Goal: Task Accomplishment & Management: Manage account settings

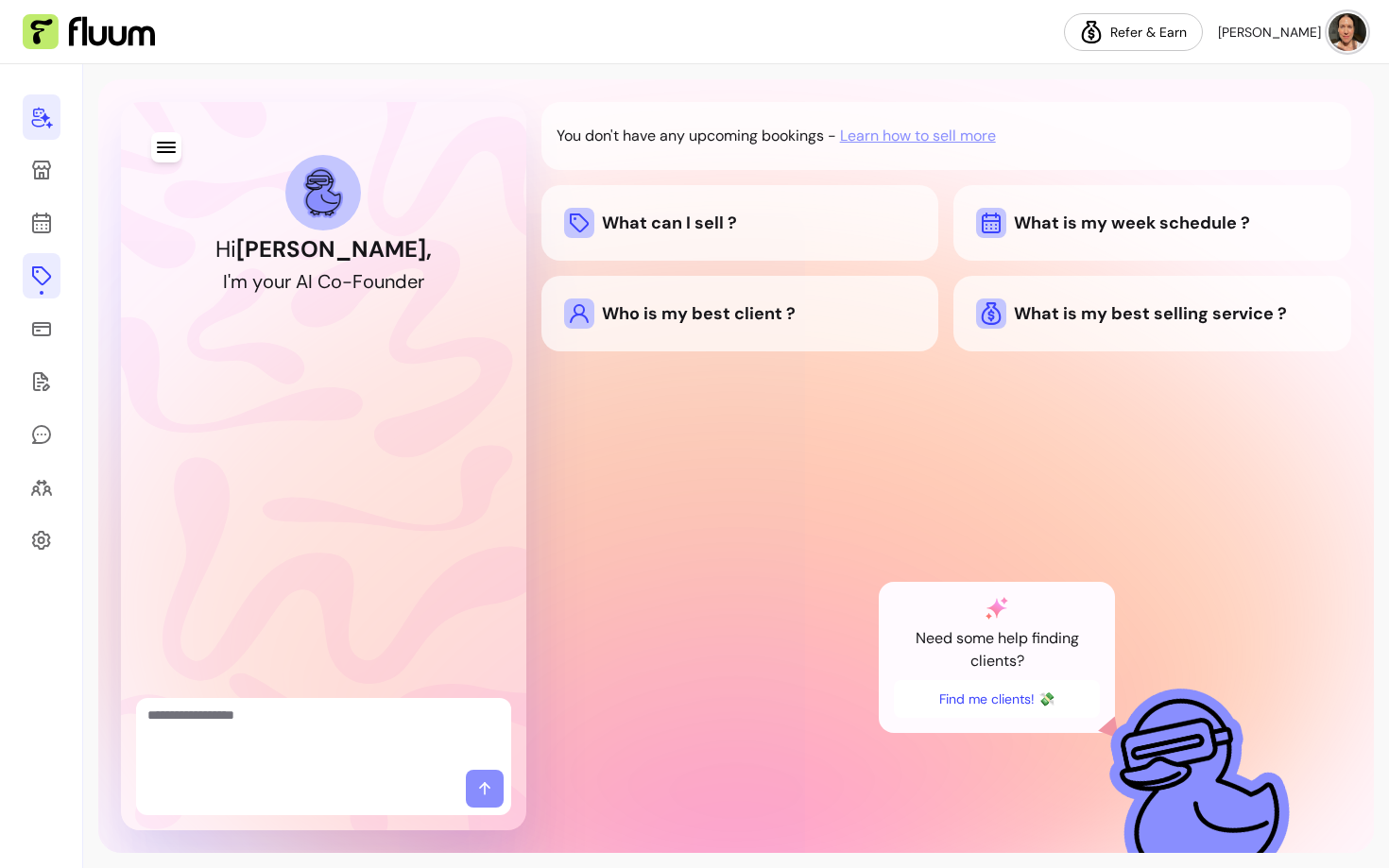
click at [48, 277] on icon at bounding box center [41, 275] width 23 height 23
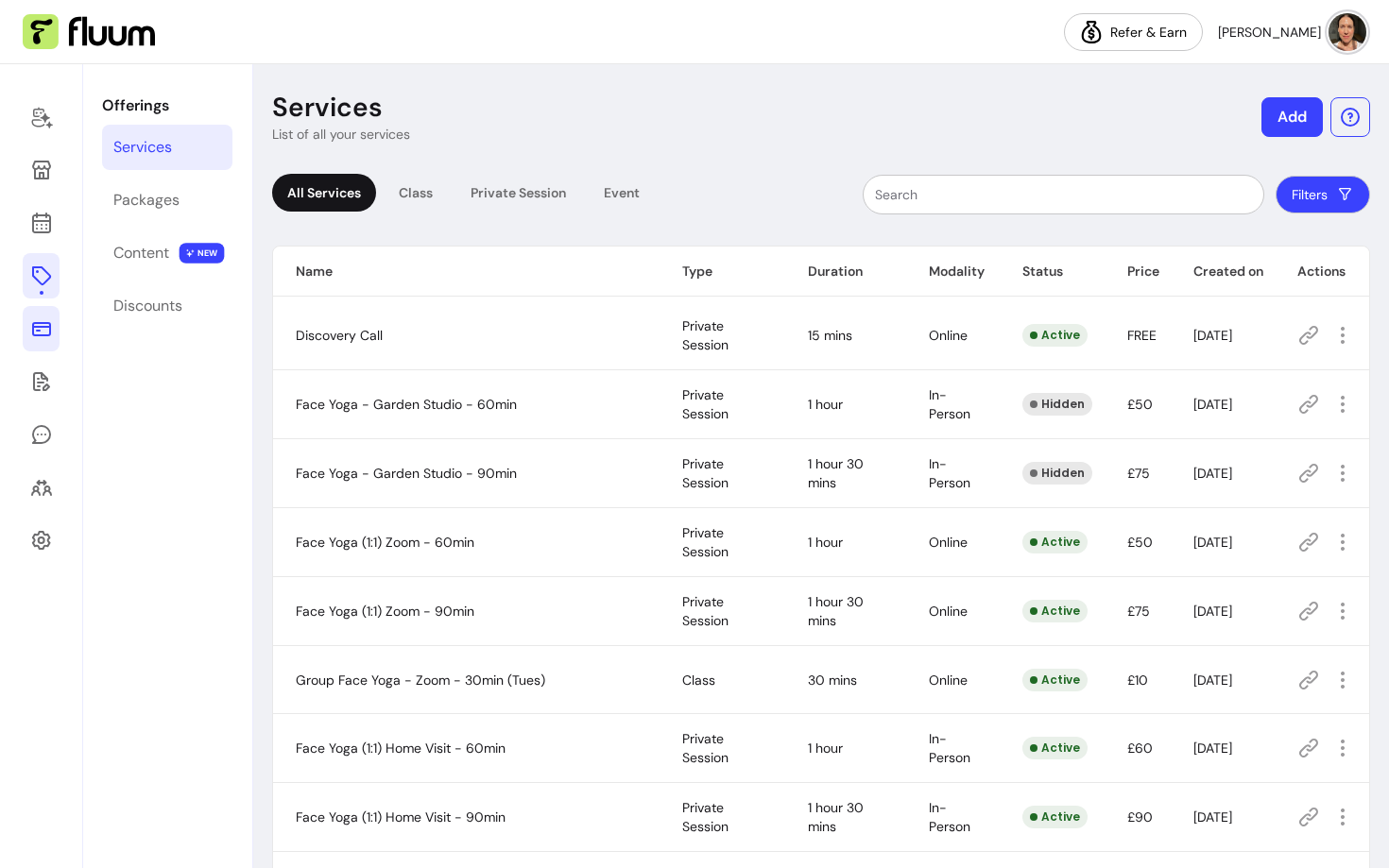
click at [46, 330] on icon at bounding box center [41, 328] width 23 height 23
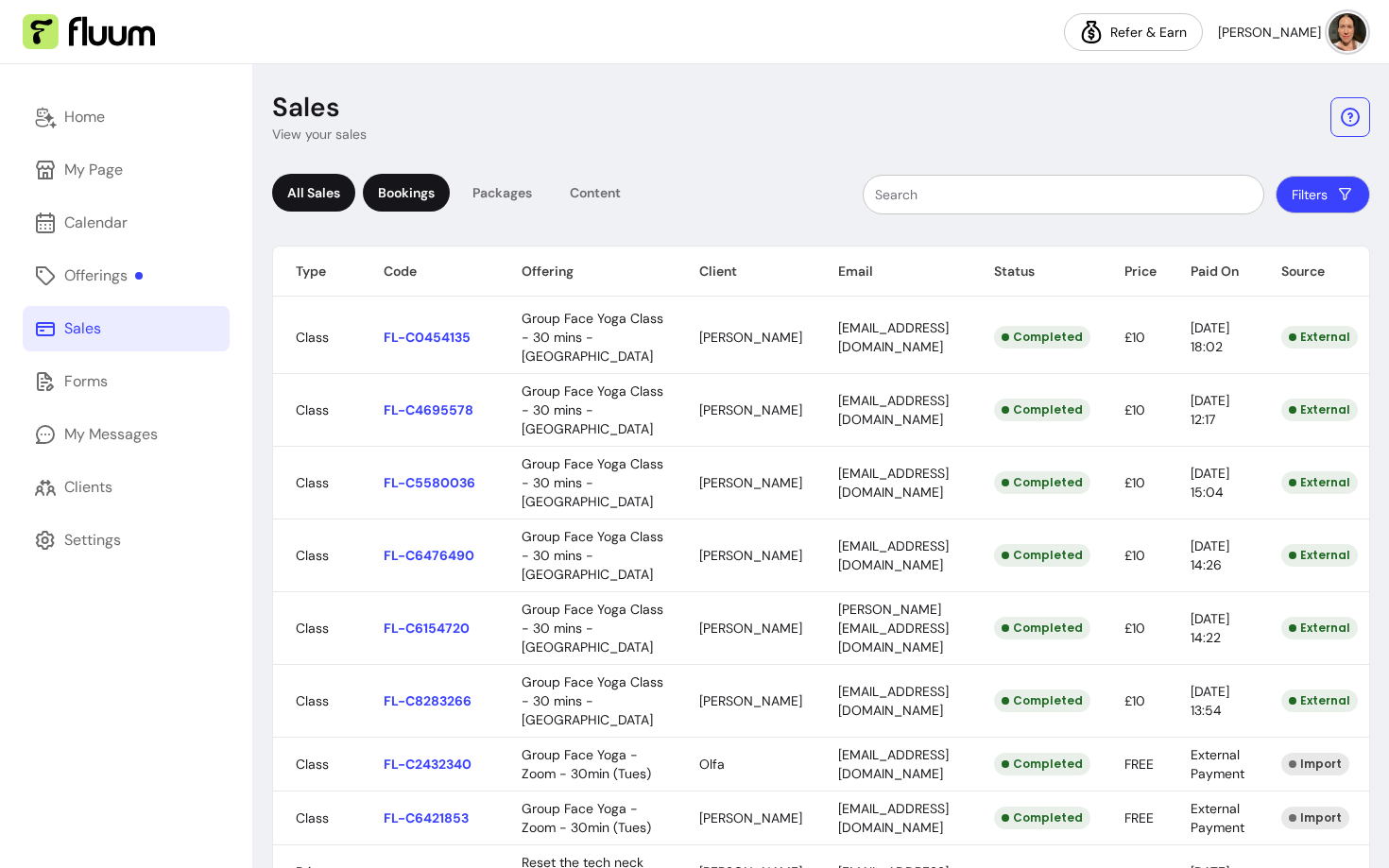
click at [403, 202] on div "Bookings" at bounding box center [406, 192] width 87 height 38
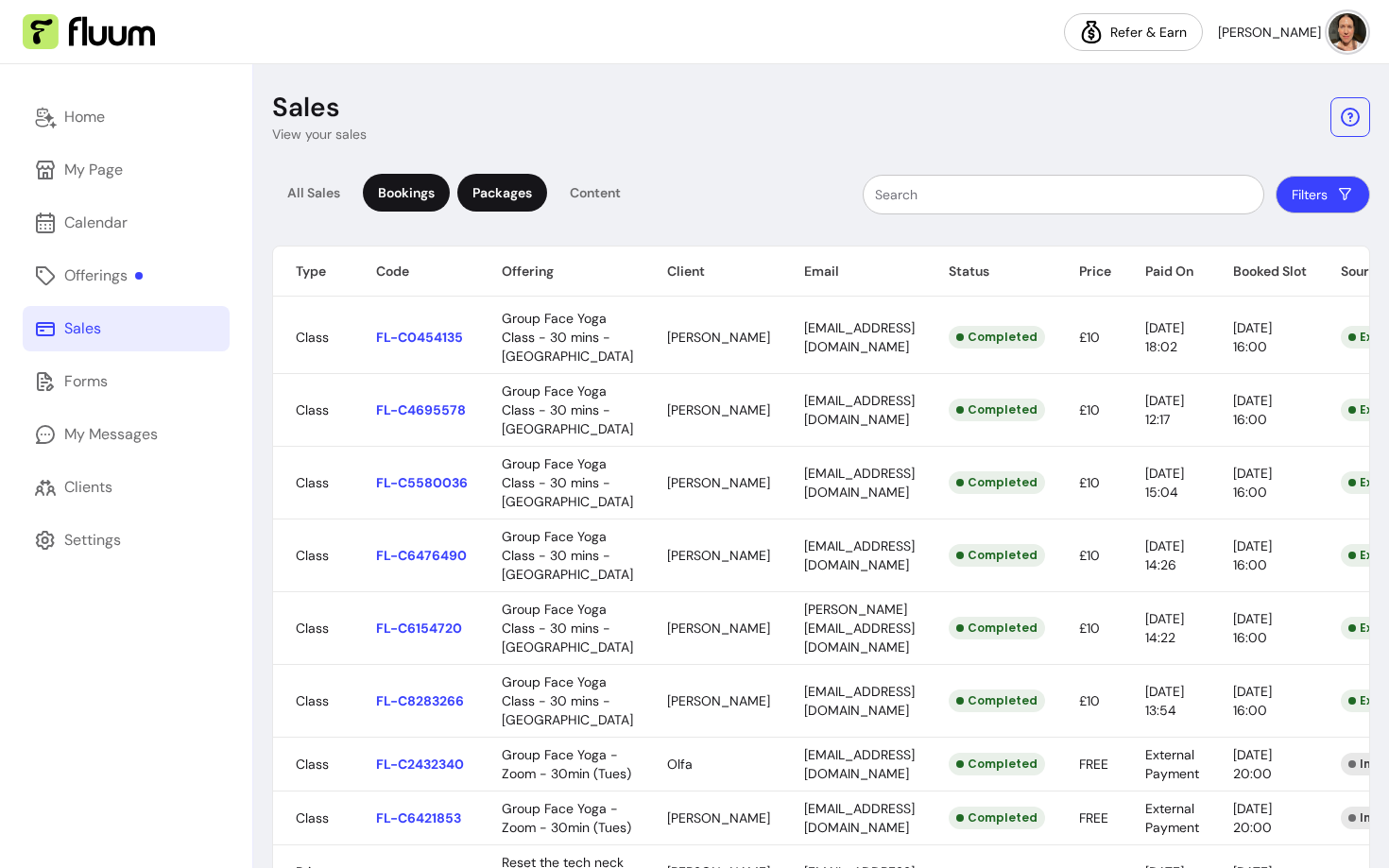
click at [476, 194] on div "Packages" at bounding box center [502, 192] width 90 height 38
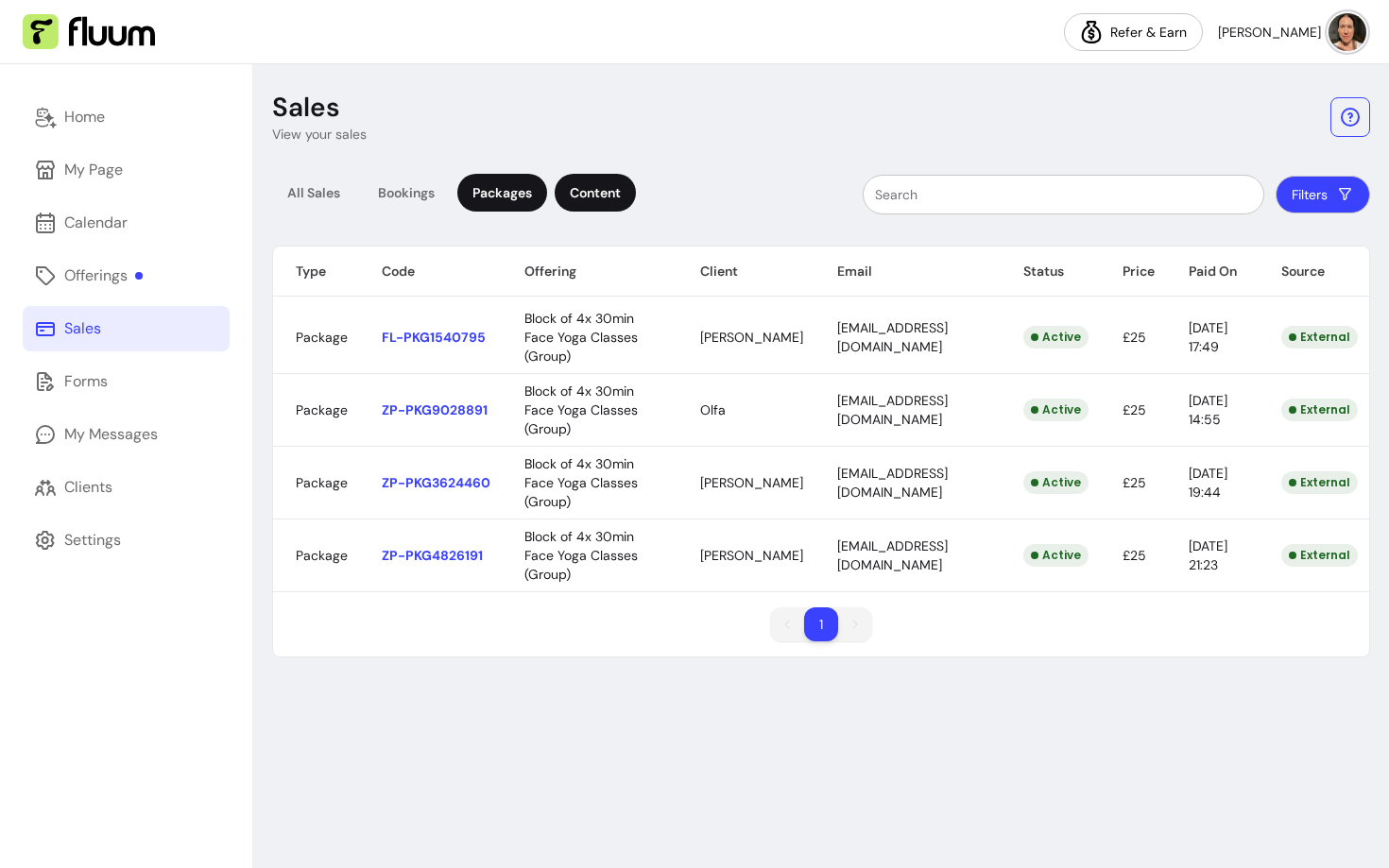
click at [592, 182] on div "Content" at bounding box center [595, 192] width 81 height 38
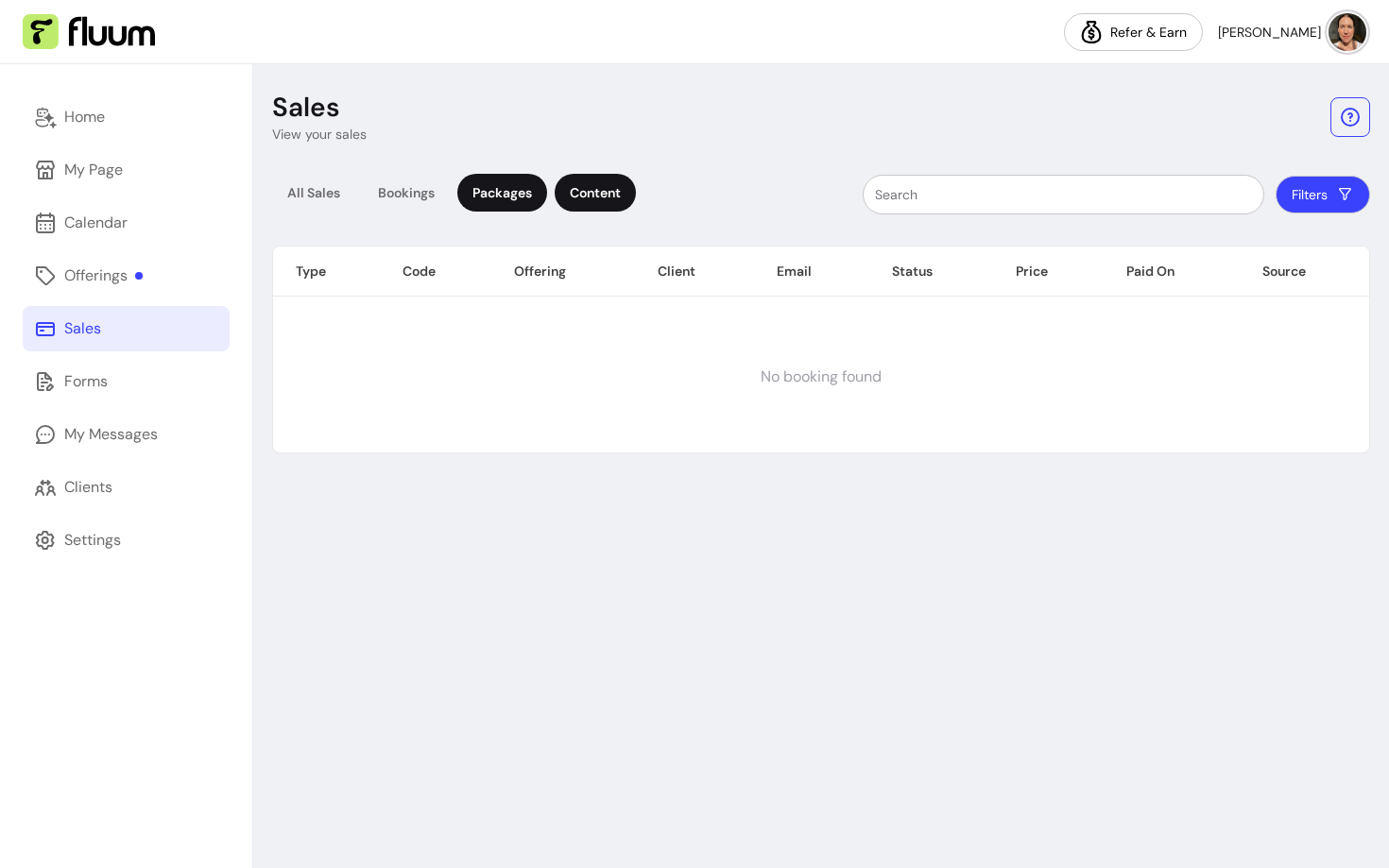
click at [524, 202] on div "Packages" at bounding box center [502, 192] width 90 height 38
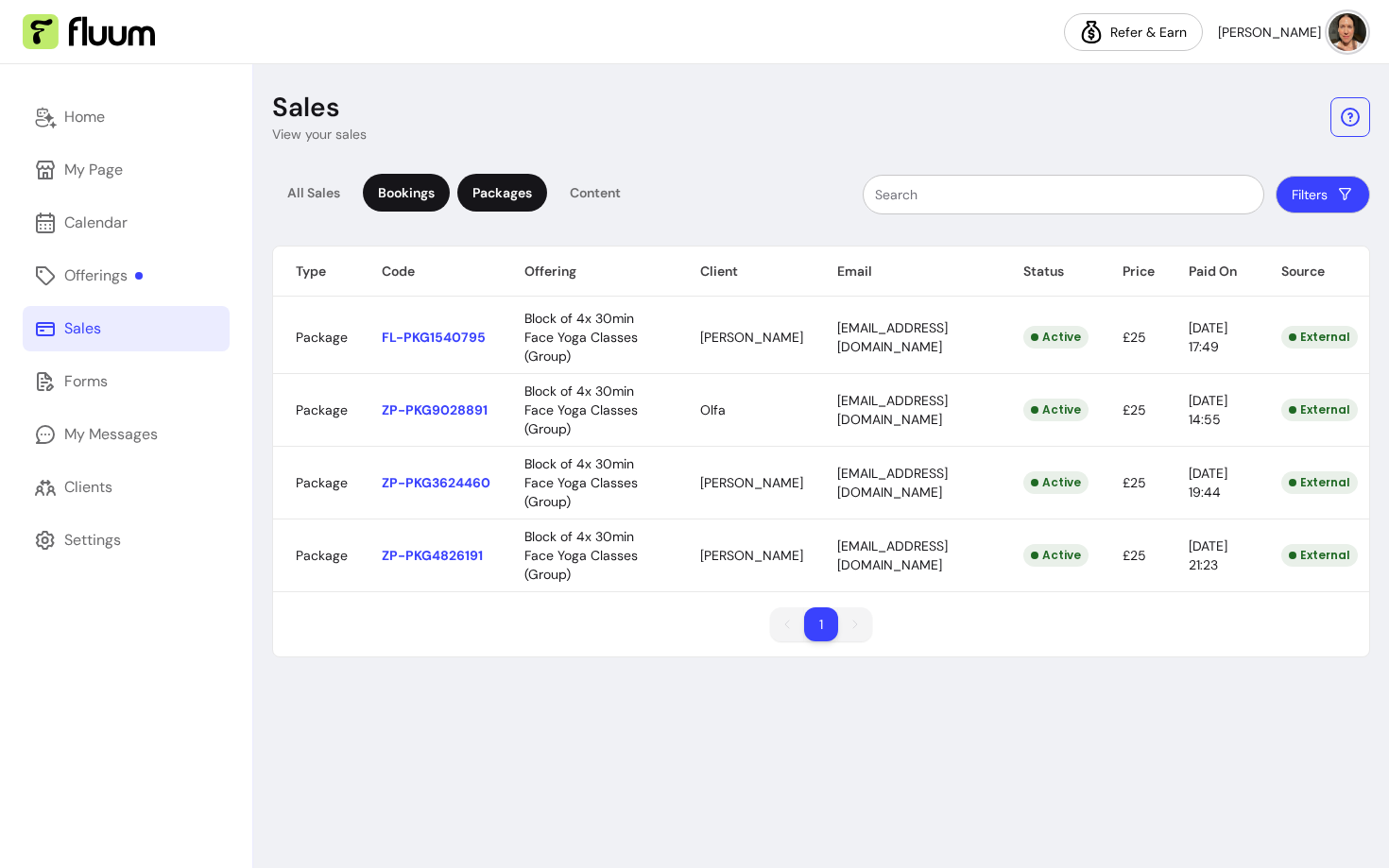
click at [419, 196] on div "Bookings" at bounding box center [406, 192] width 87 height 38
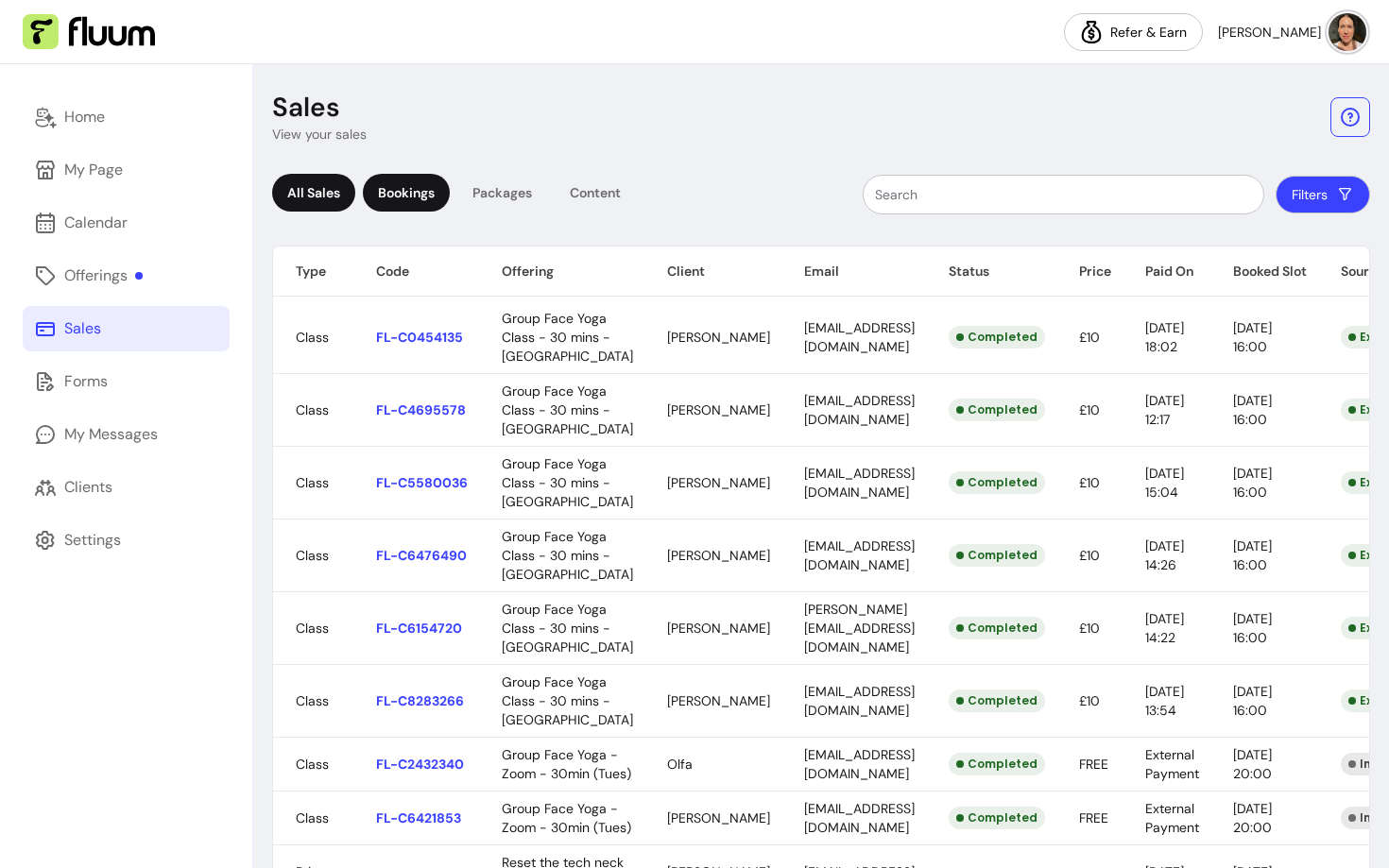
click at [326, 191] on div "All Sales" at bounding box center [313, 192] width 83 height 38
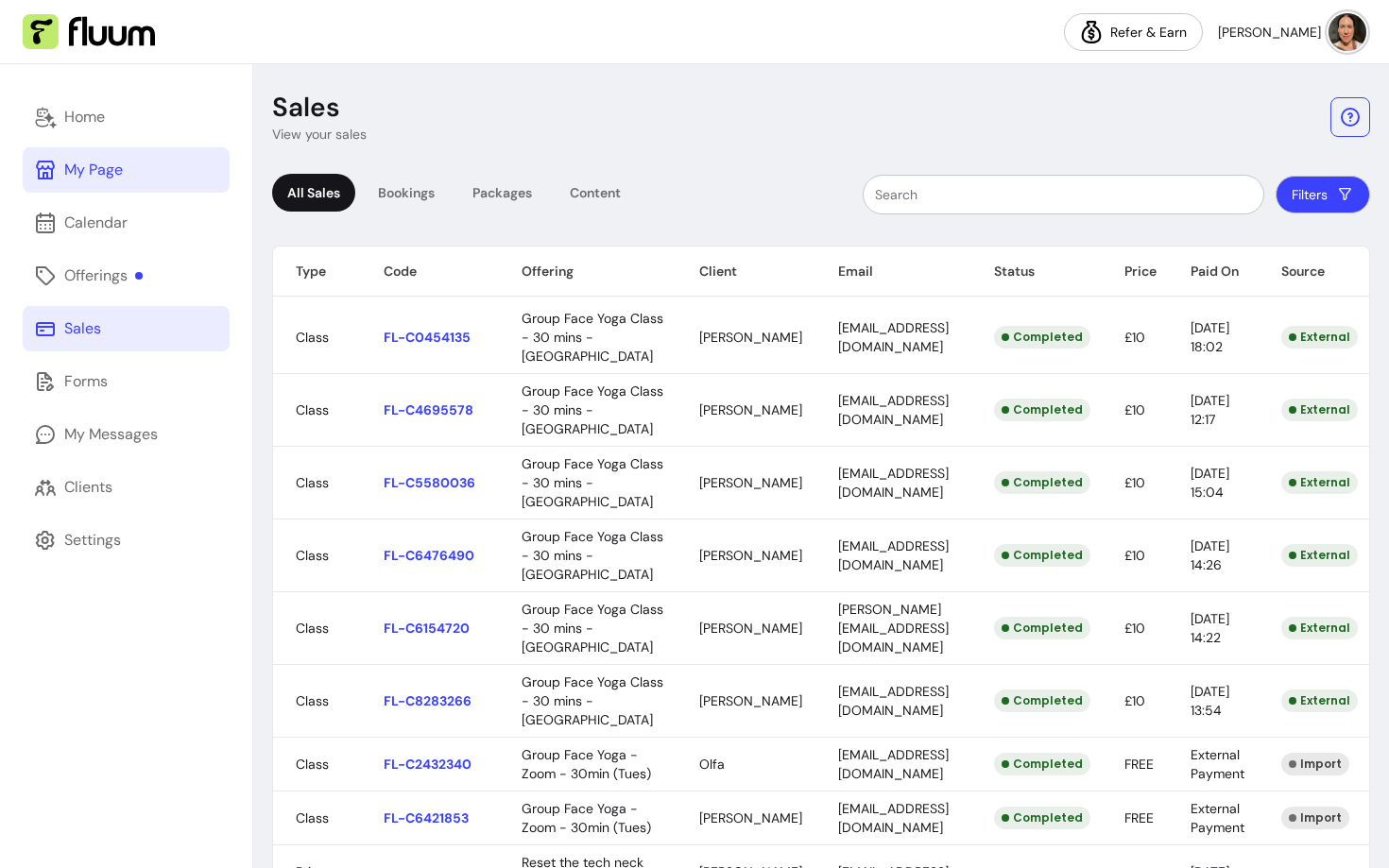
click at [114, 160] on div "My Page" at bounding box center [93, 169] width 58 height 23
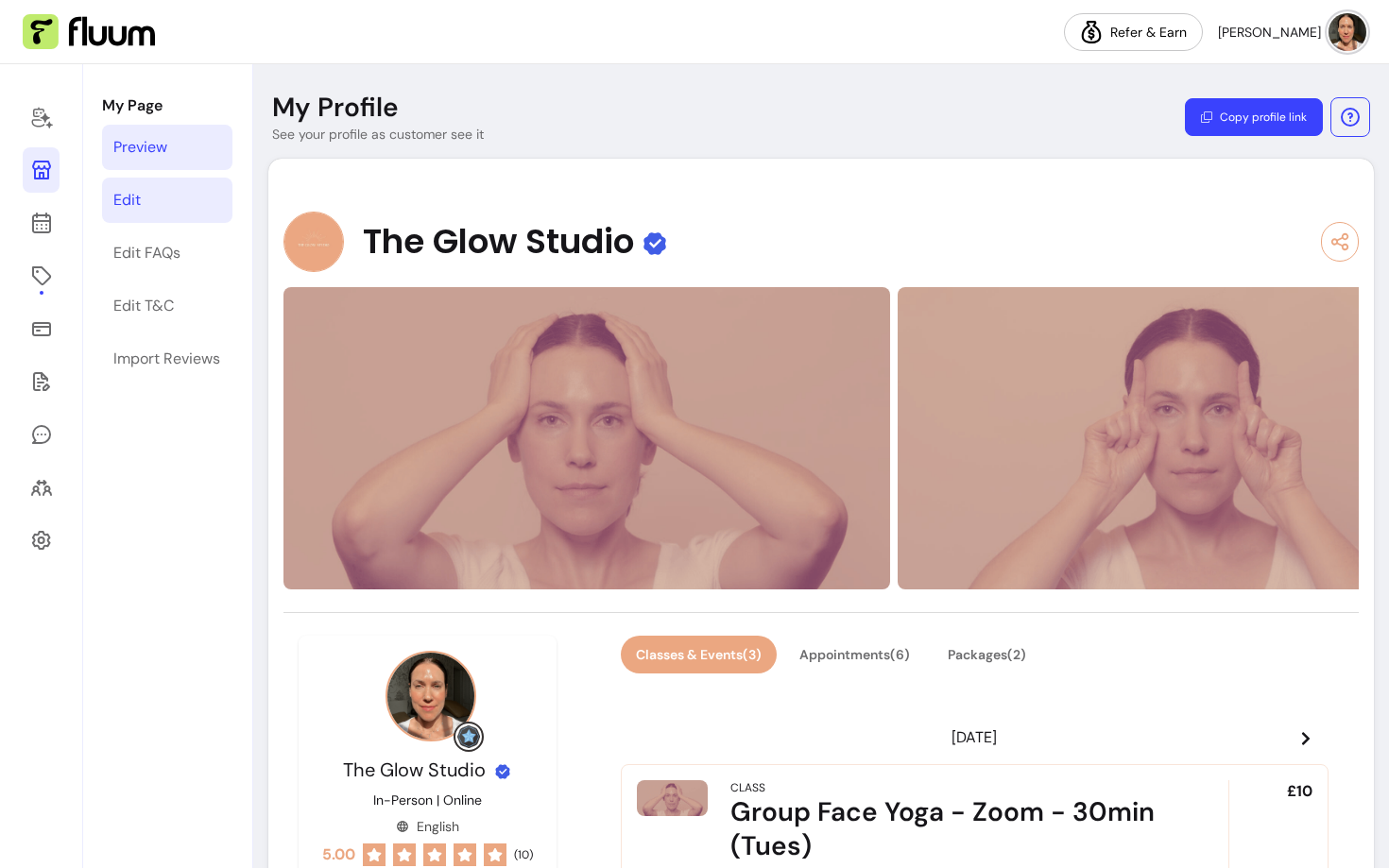
click at [149, 188] on link "Edit" at bounding box center [167, 200] width 130 height 46
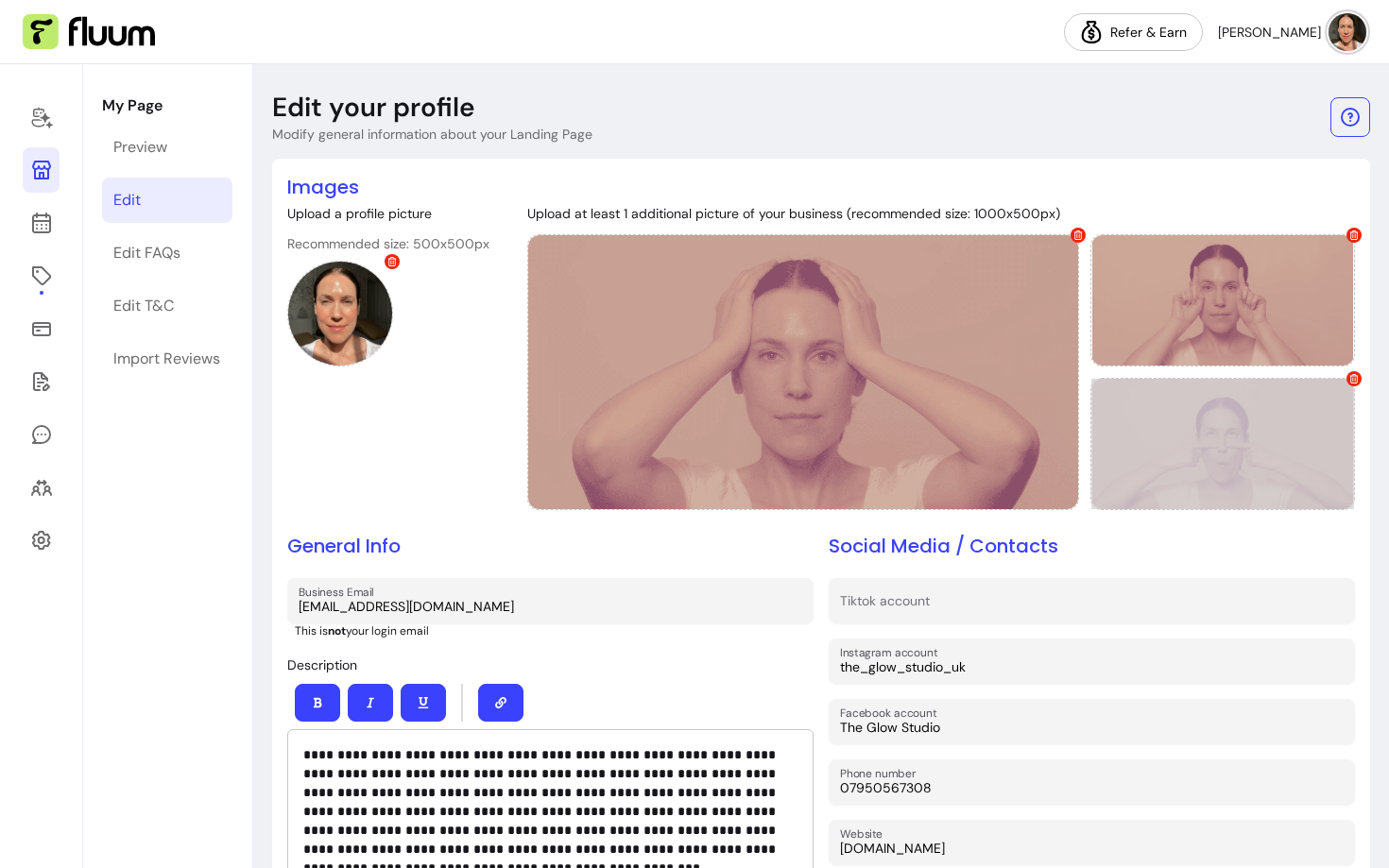
click at [1203, 432] on div at bounding box center [1222, 443] width 265 height 132
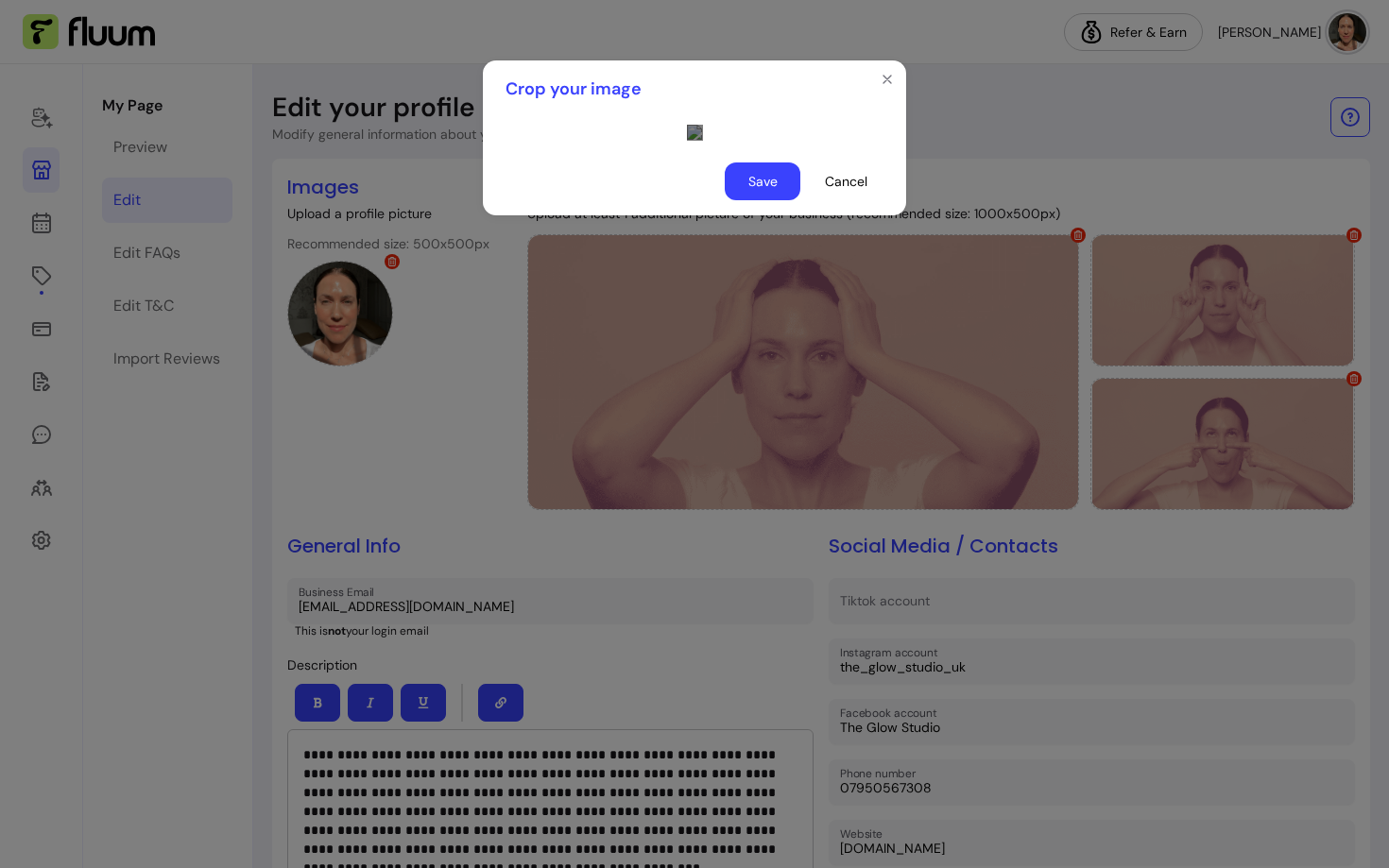
click at [718, 453] on div "Use the arrow keys to move the crop selection area" at bounding box center [875, 419] width 378 height 189
click at [717, 302] on div "Use the arrow keys to move the crop selection area" at bounding box center [875, 336] width 378 height 189
click at [723, 342] on div "Use the arrow keys to move the crop selection area" at bounding box center [875, 358] width 378 height 189
click at [773, 393] on div "Use the arrow keys to move the crop selection area" at bounding box center [875, 389] width 378 height 189
click at [893, 76] on icon "Close" at bounding box center [886, 78] width 15 height 15
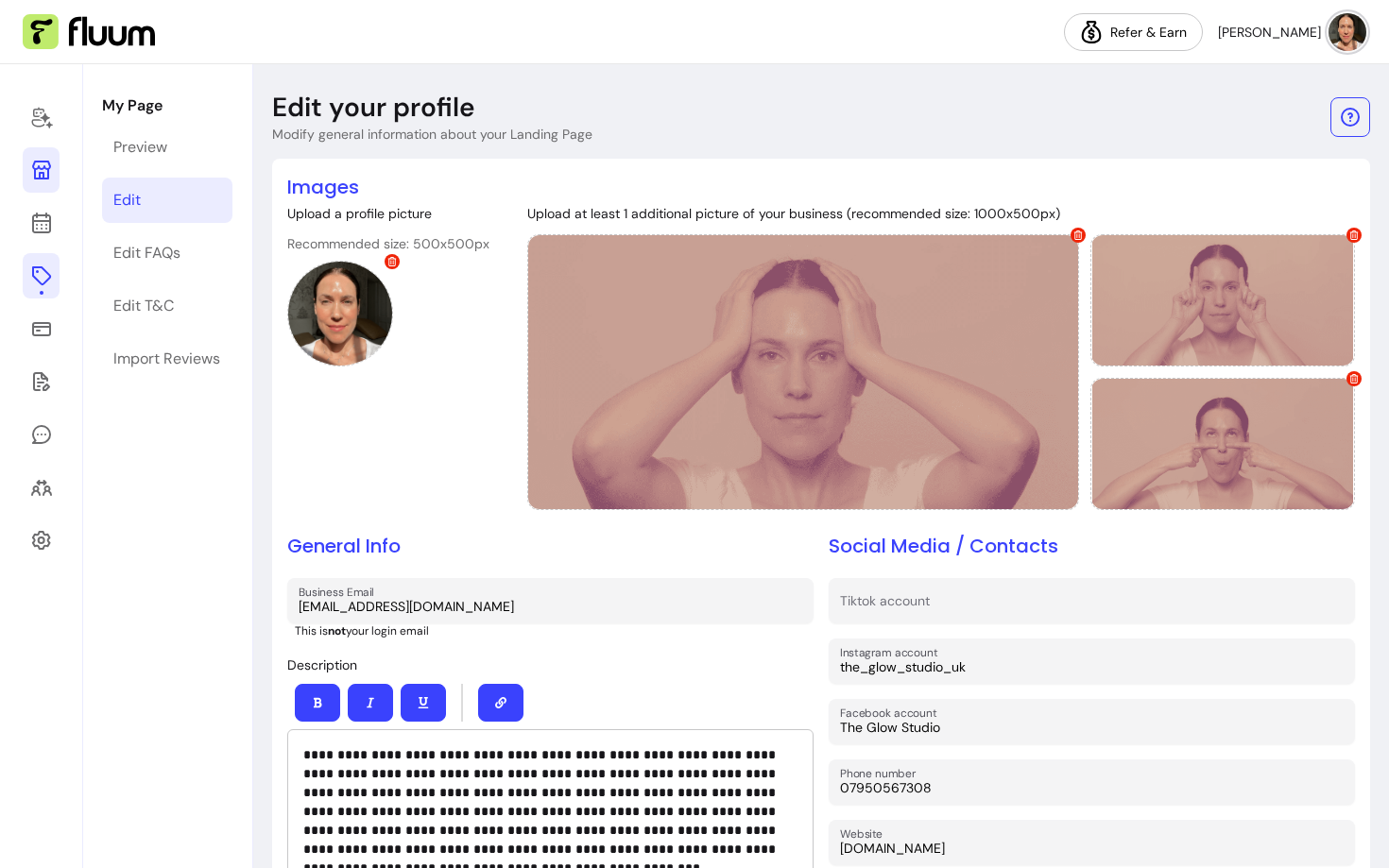
click at [38, 289] on link at bounding box center [41, 275] width 37 height 46
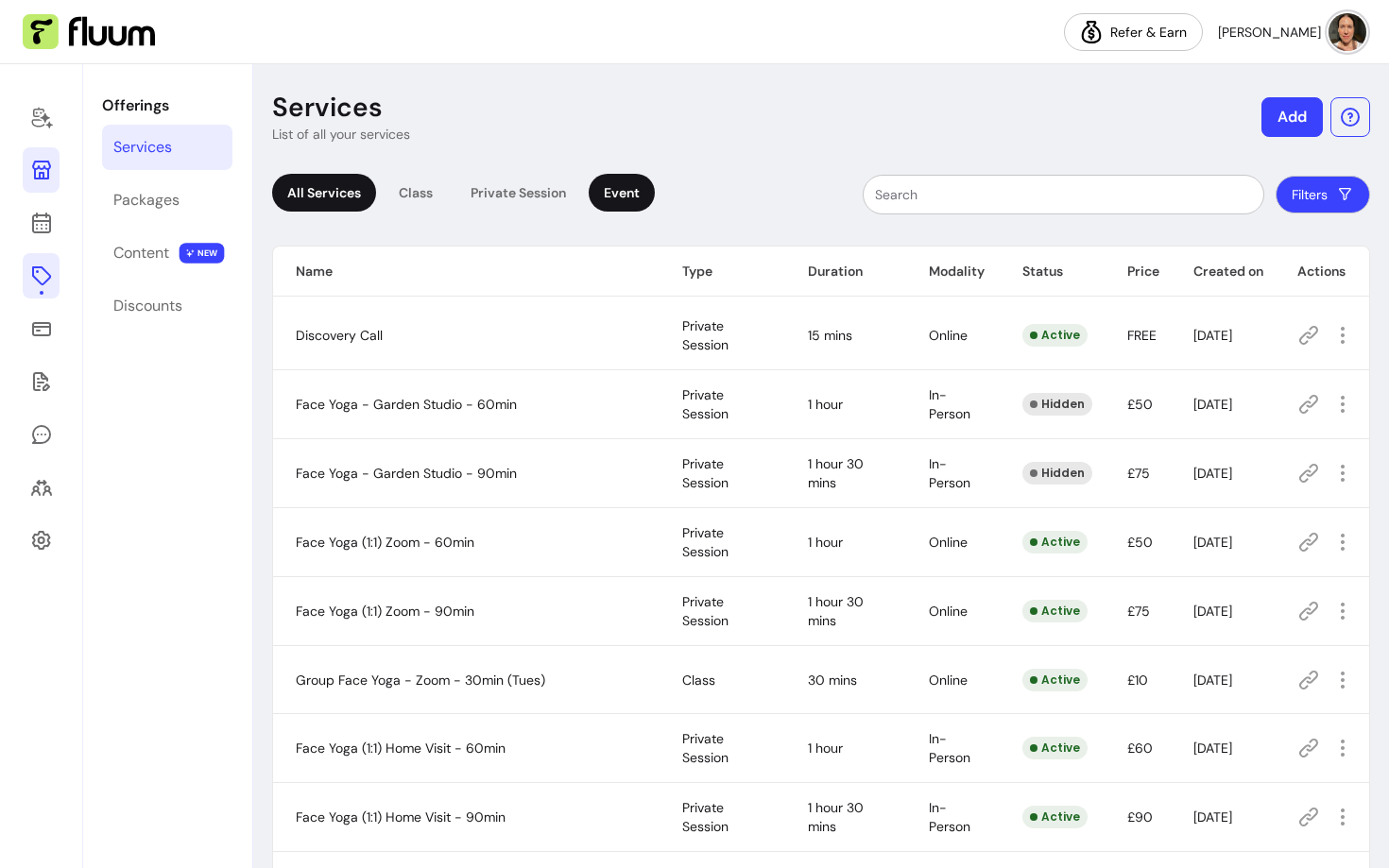
click at [609, 194] on div "Event" at bounding box center [622, 192] width 66 height 38
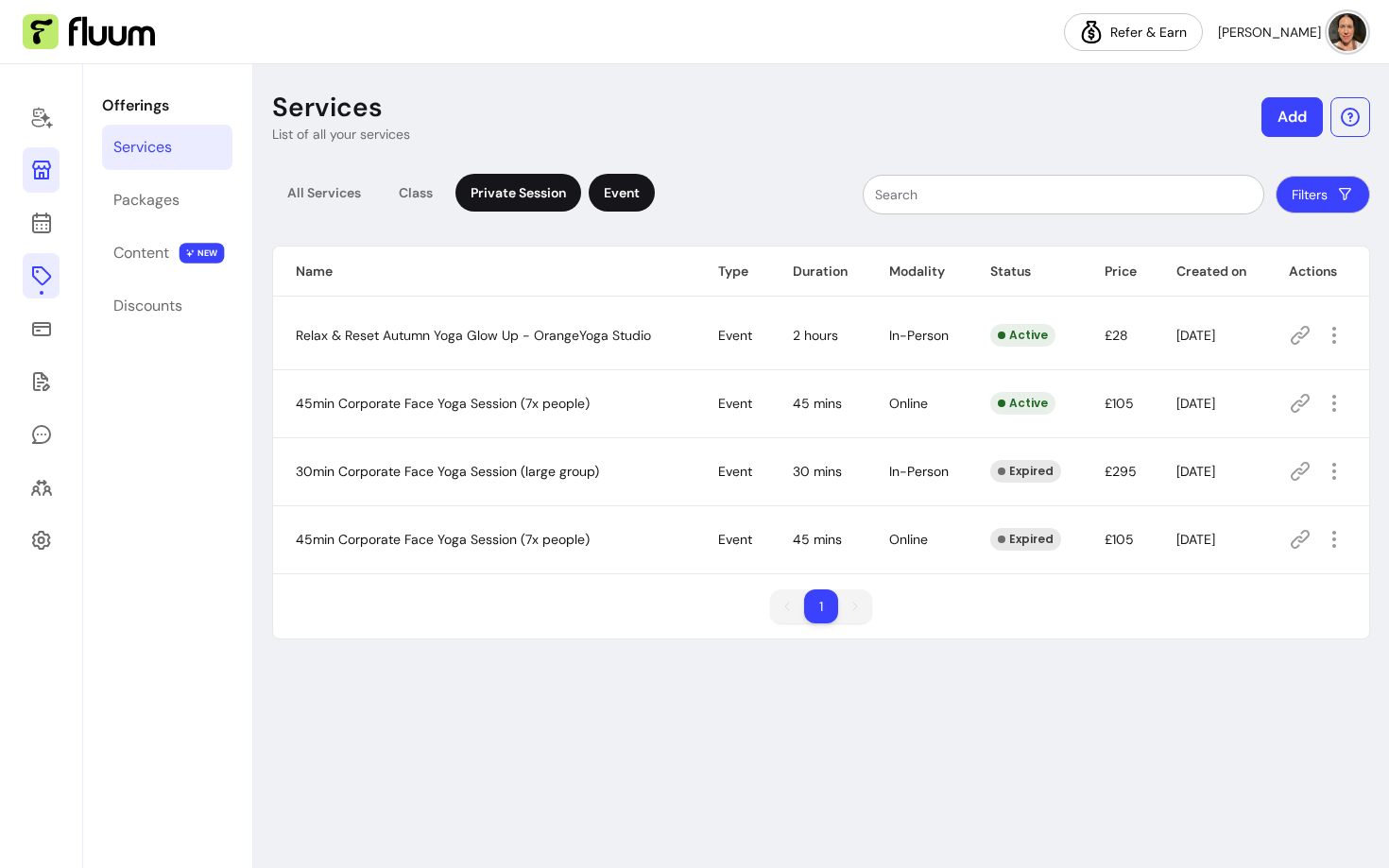
click at [535, 203] on div "Private Session" at bounding box center [518, 192] width 126 height 38
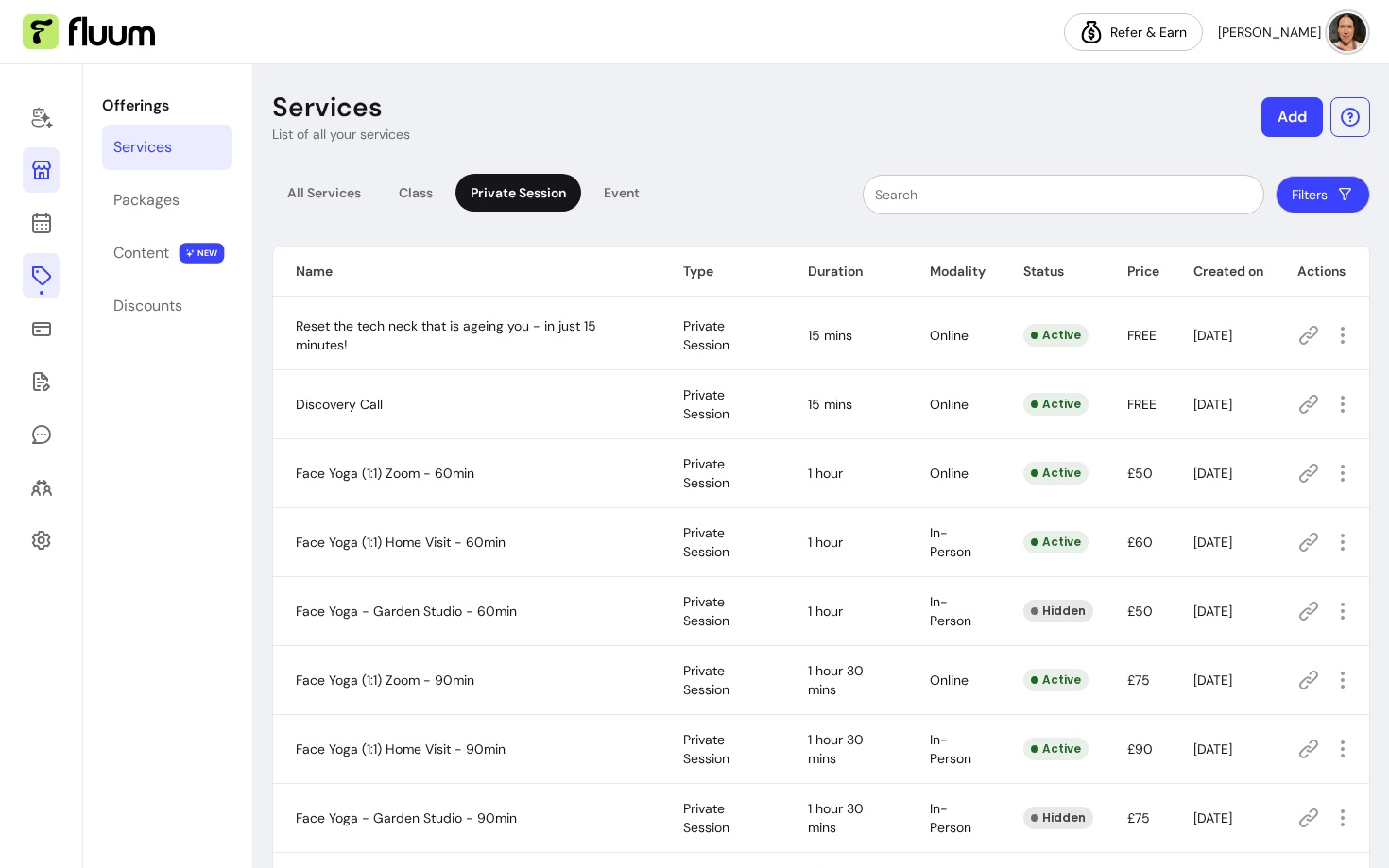
scroll to position [76, 0]
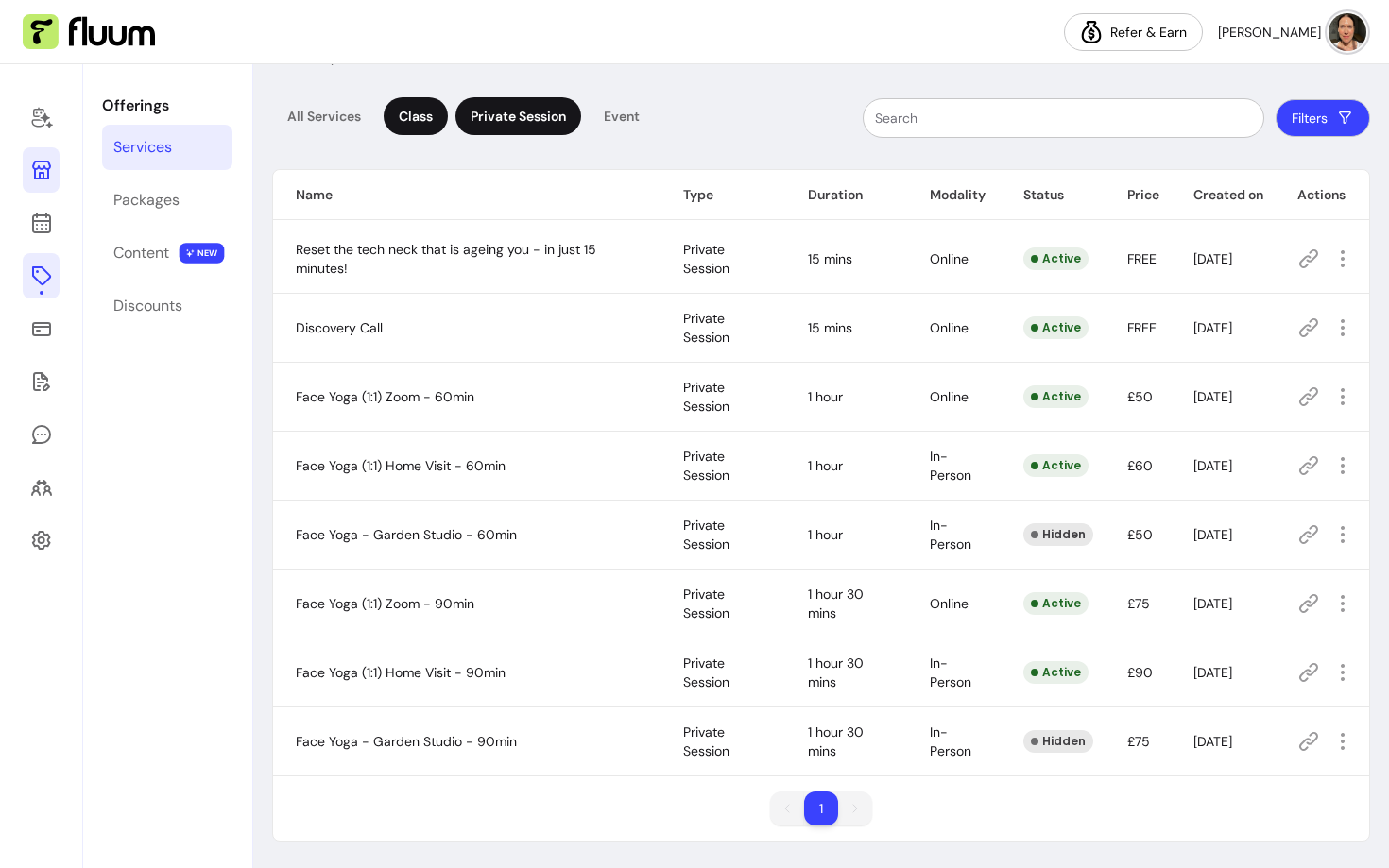
click at [408, 124] on div "Class" at bounding box center [415, 116] width 64 height 38
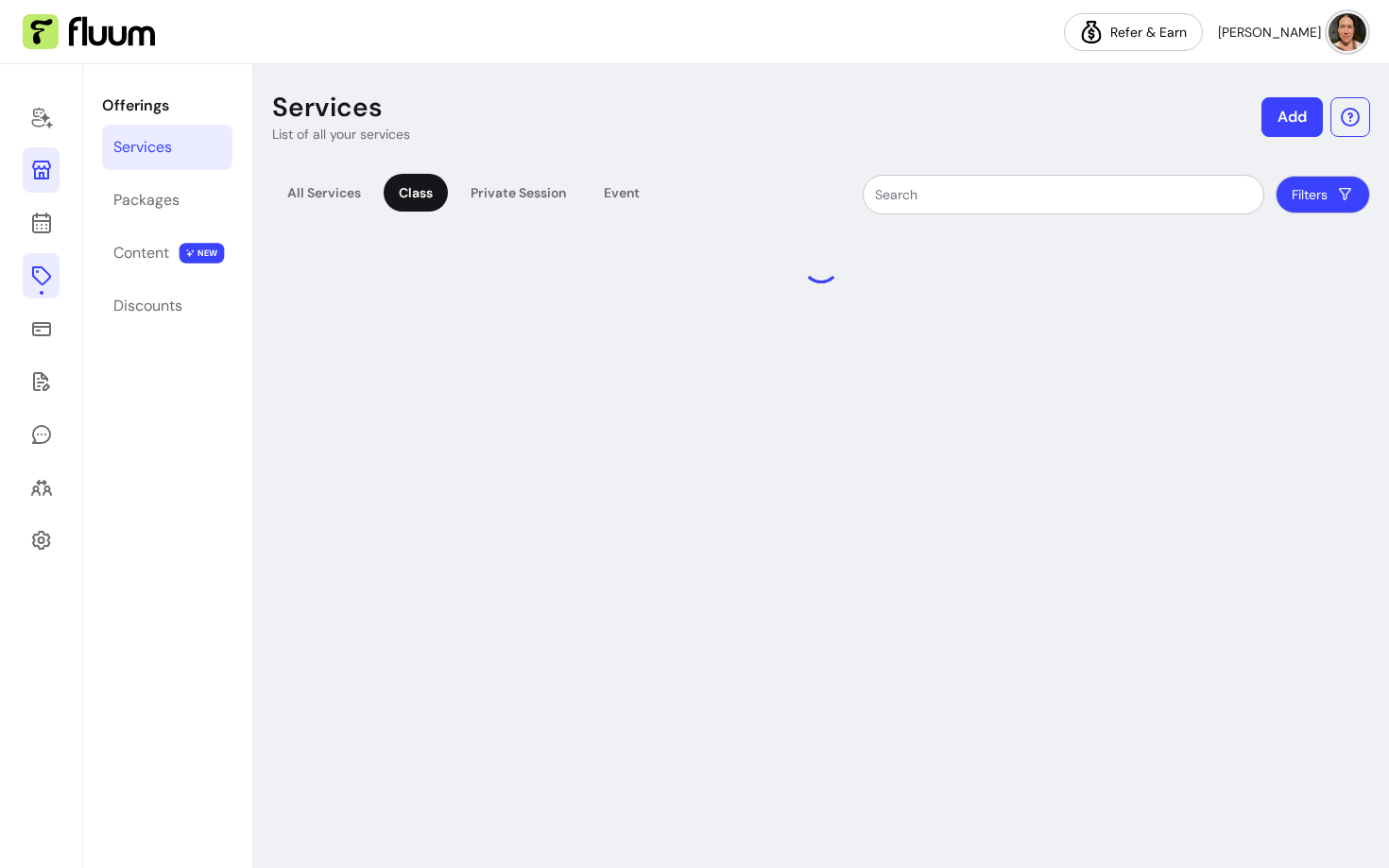
scroll to position [0, 0]
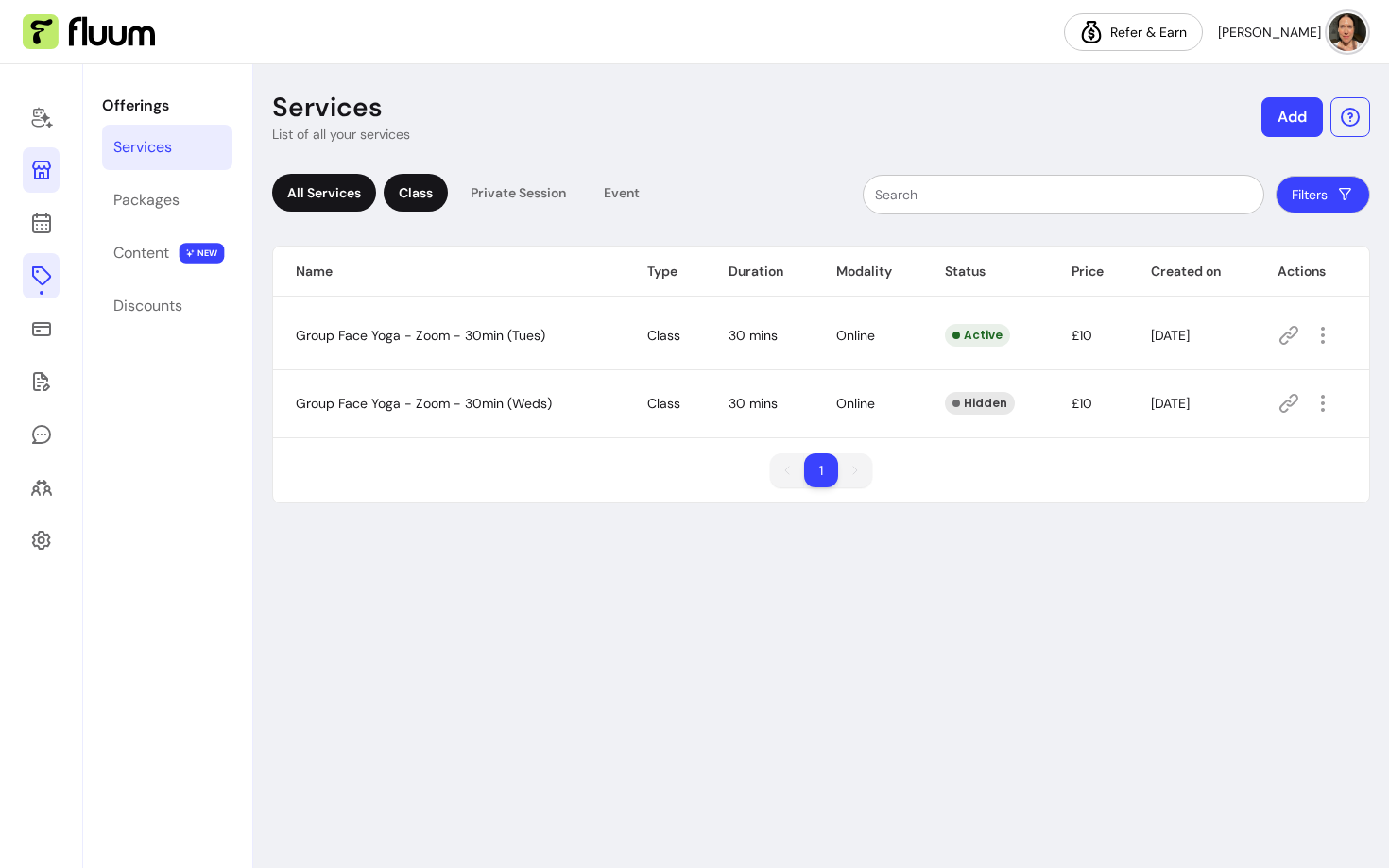
click at [331, 178] on div "All Services" at bounding box center [323, 192] width 104 height 38
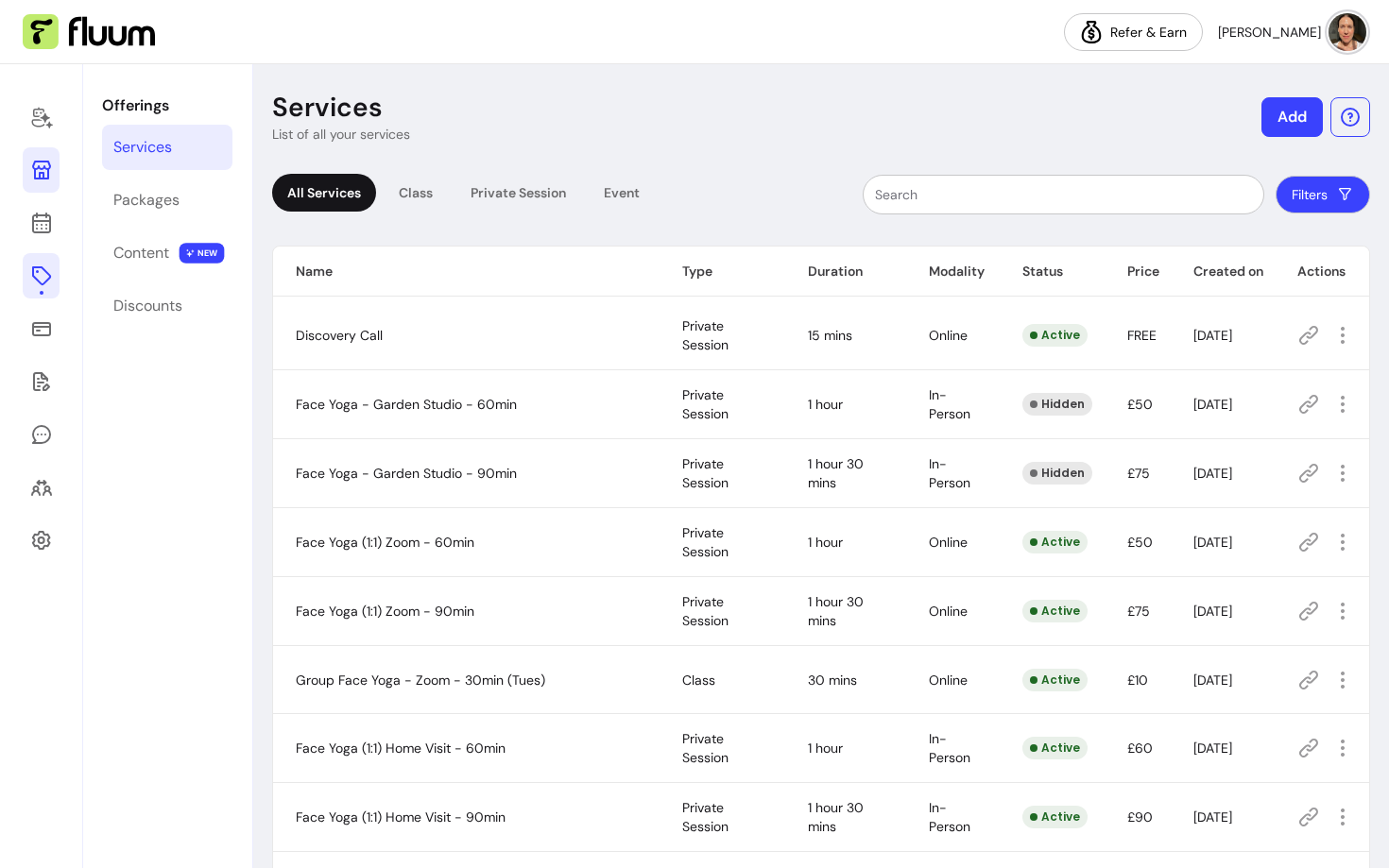
click at [1311, 206] on button "Filters" at bounding box center [1322, 194] width 94 height 38
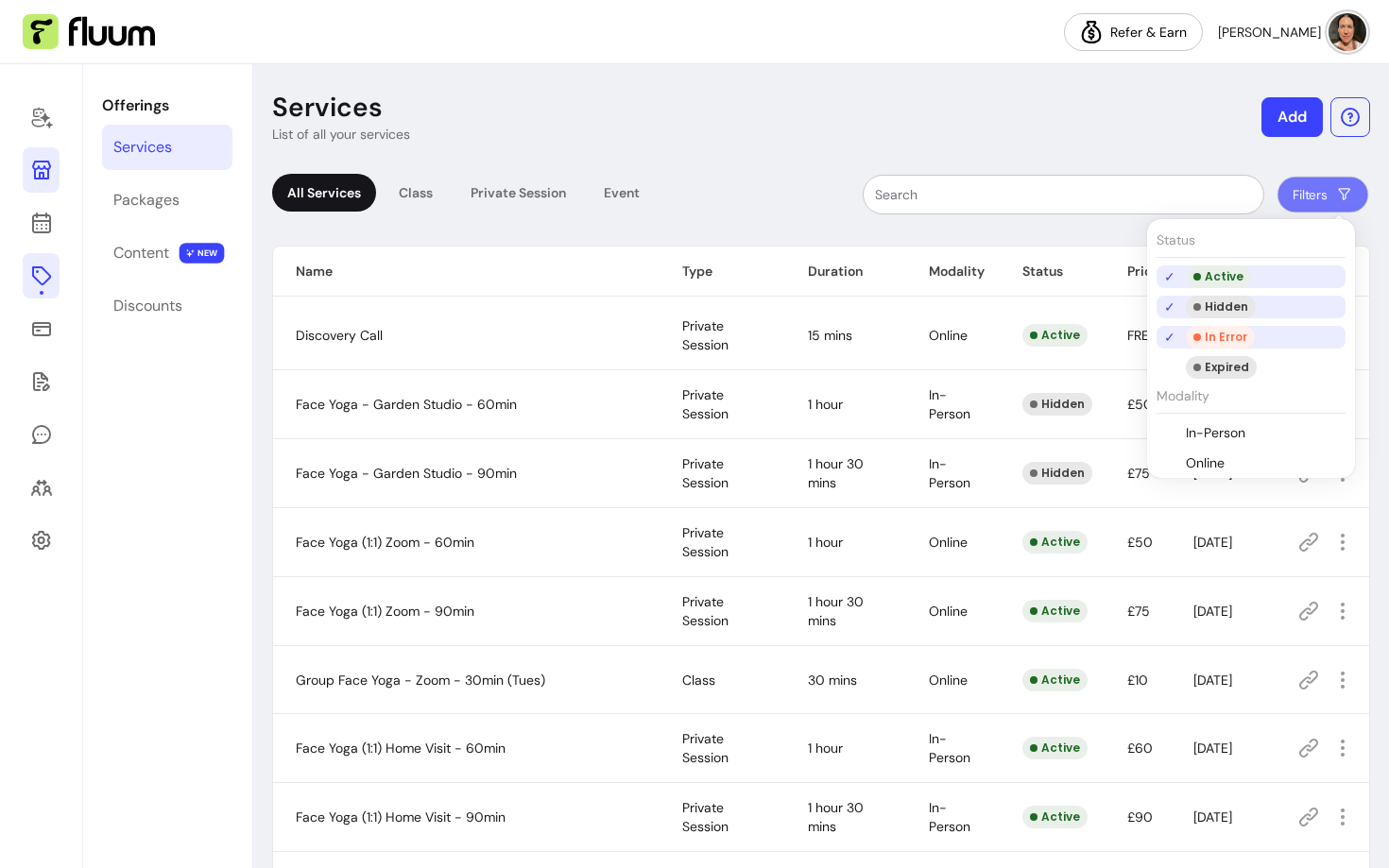
click at [1186, 301] on li "Hidden" at bounding box center [1250, 306] width 189 height 23
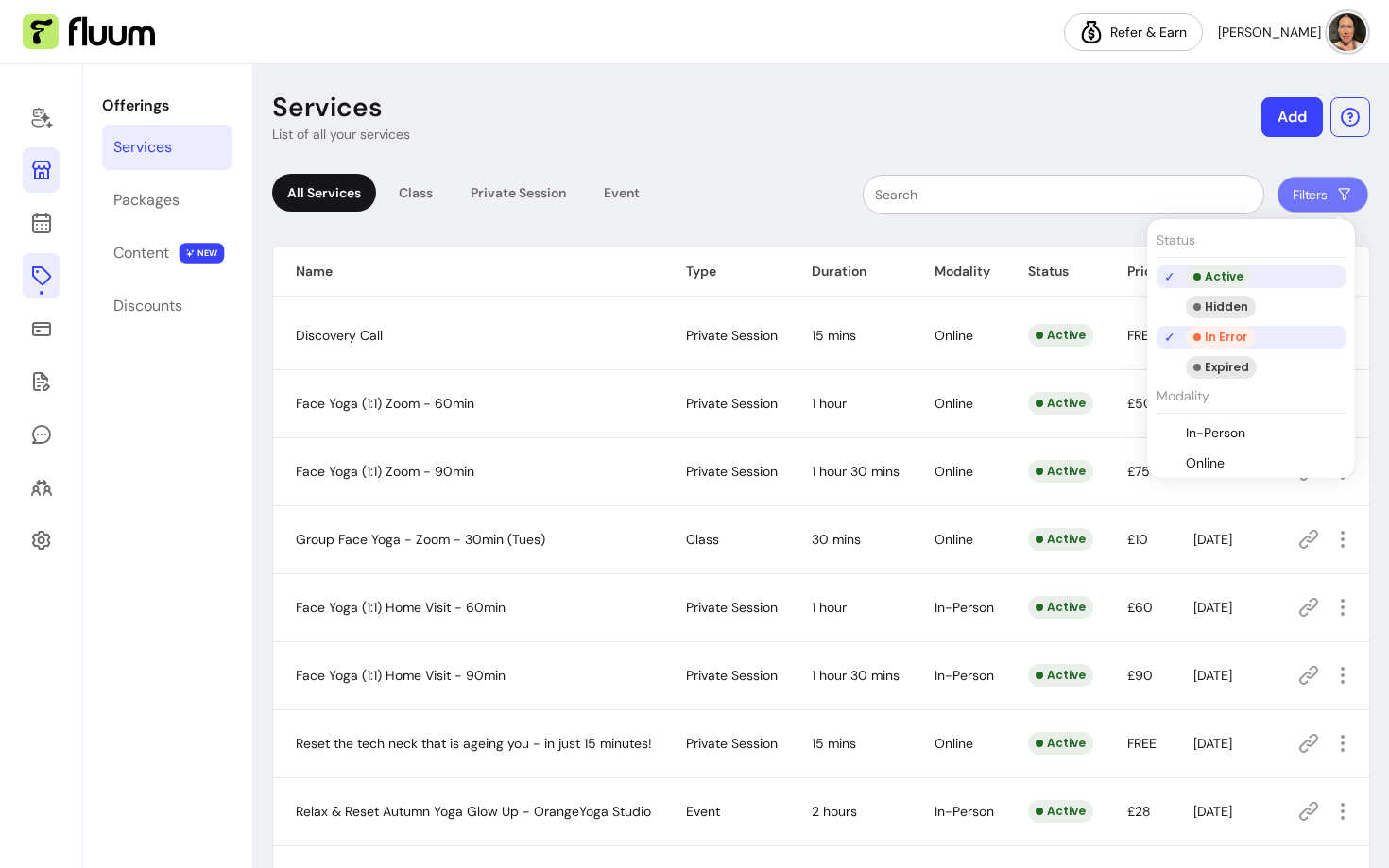
click at [1179, 333] on li "In Error" at bounding box center [1250, 337] width 189 height 23
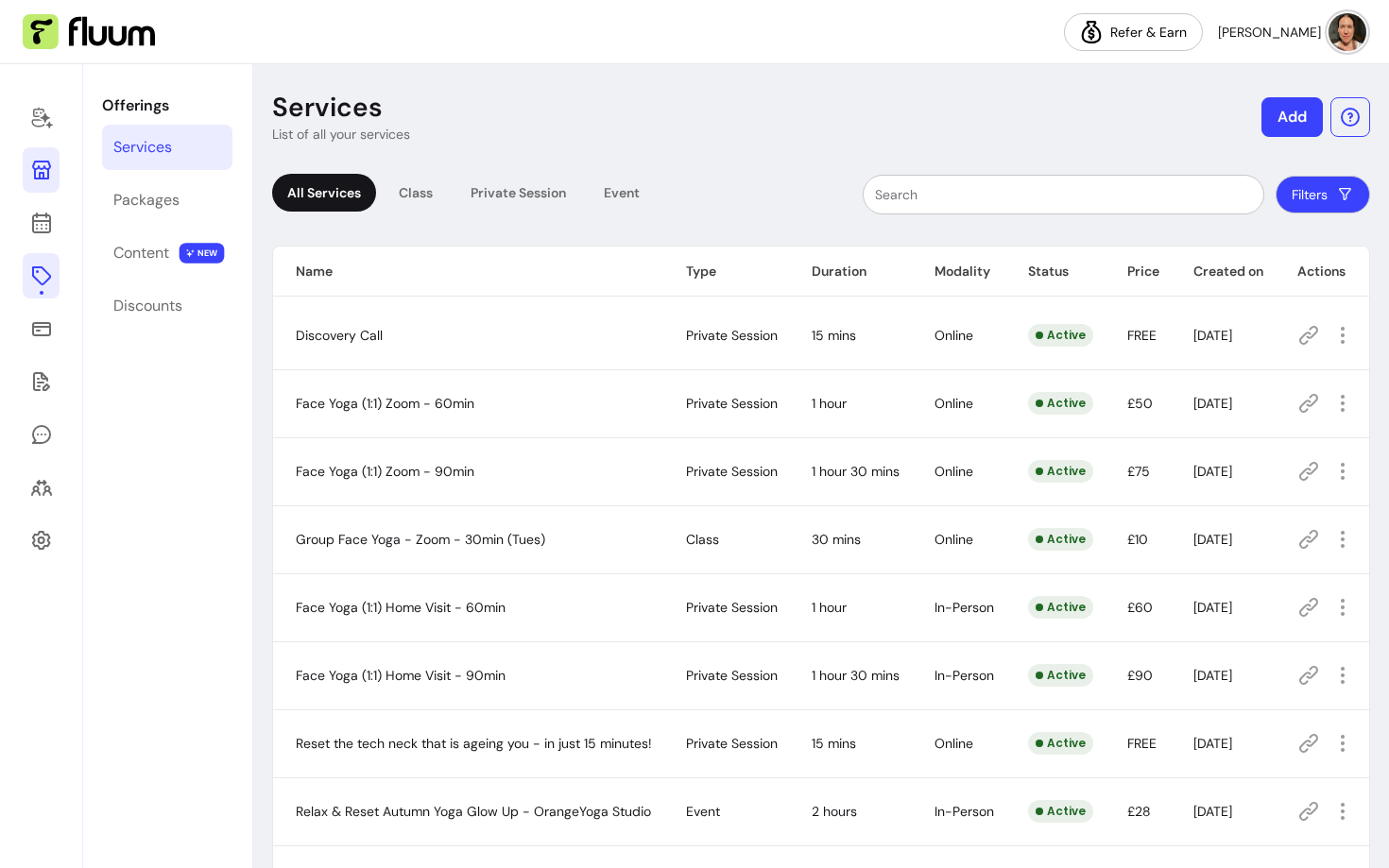
click at [702, 175] on div "Filters" at bounding box center [1018, 194] width 704 height 40
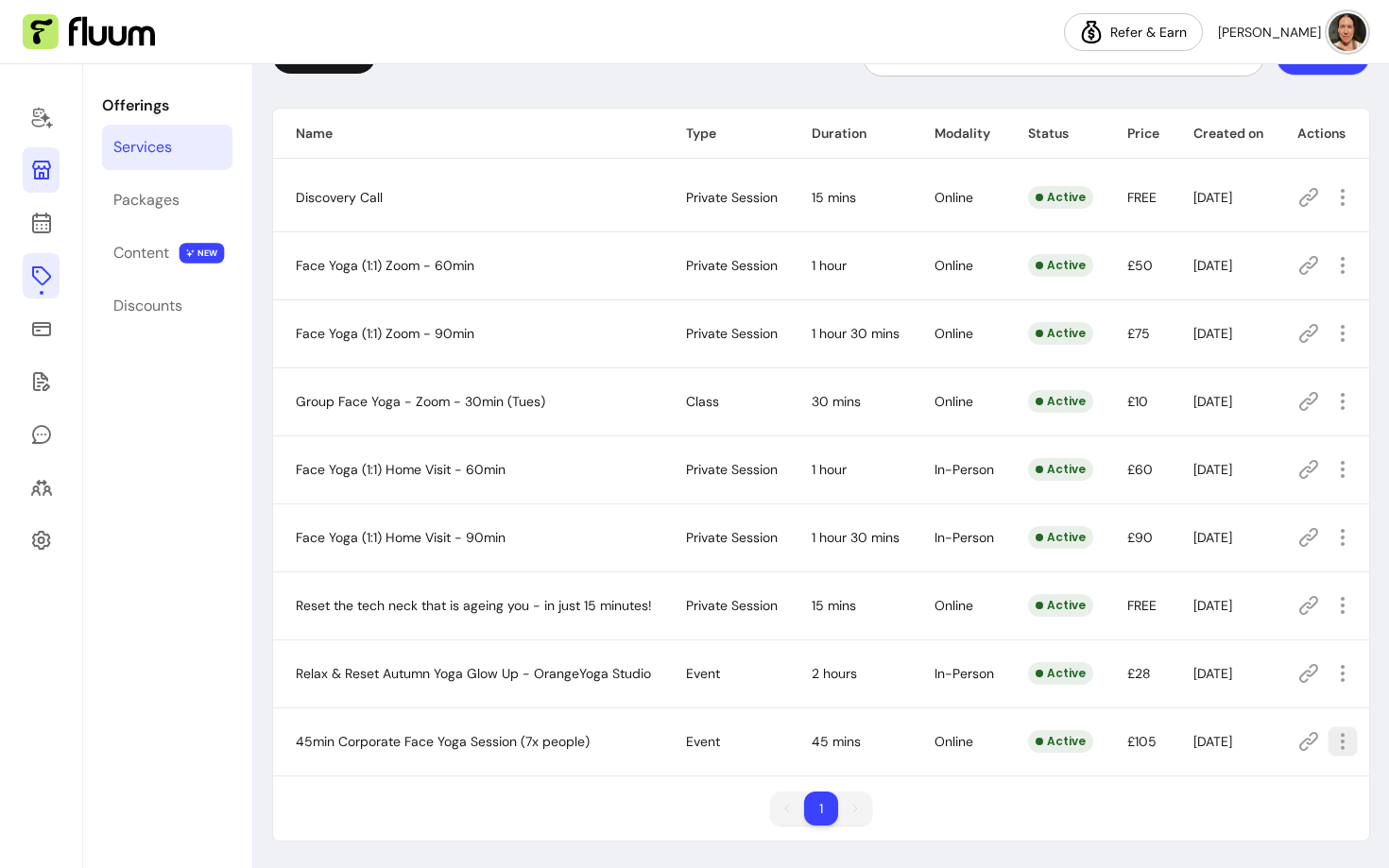
click at [1331, 742] on icon "button" at bounding box center [1342, 742] width 22 height 22
click at [1199, 571] on span "Amend" at bounding box center [1259, 569] width 138 height 19
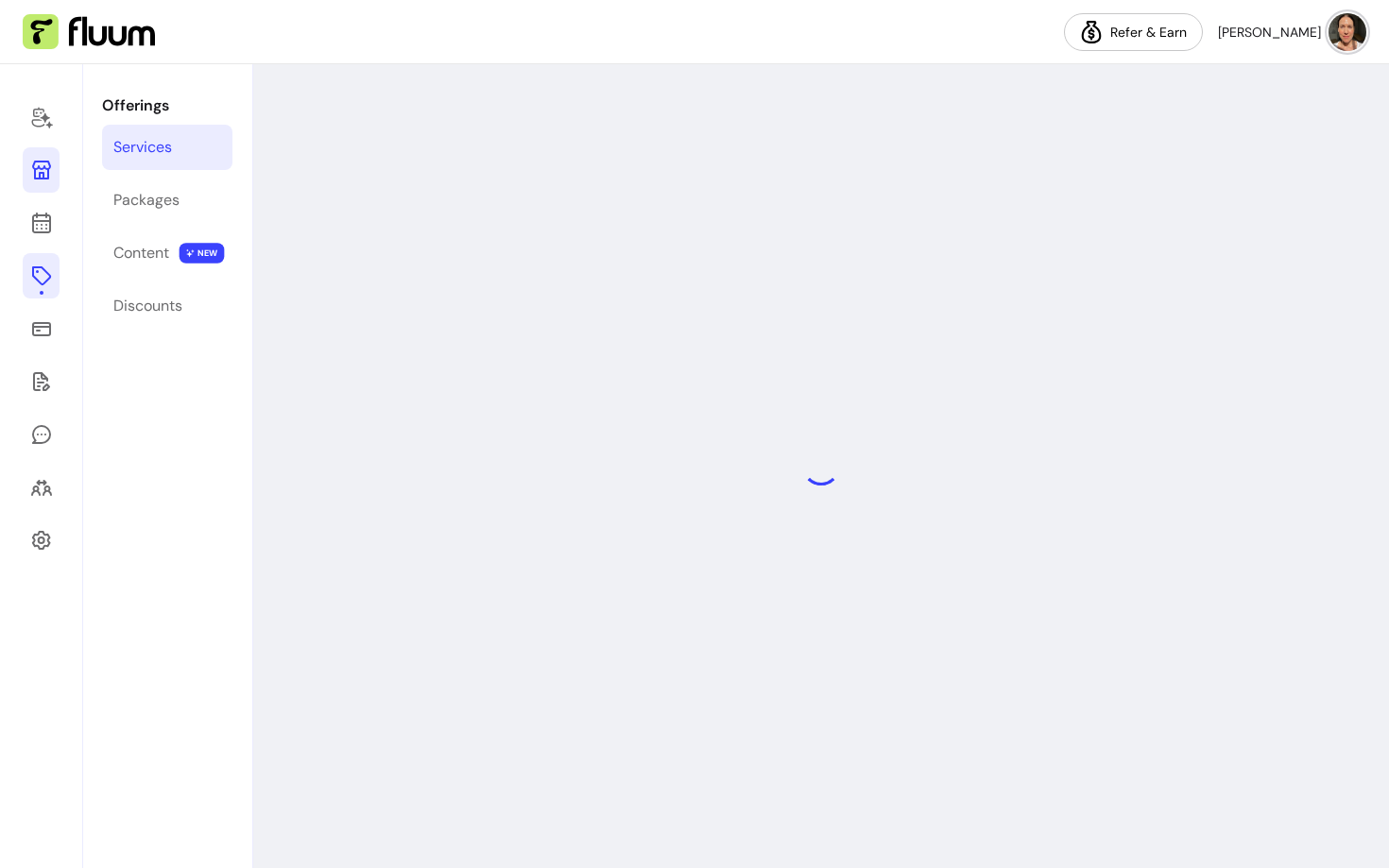
select select "***"
select select "******"
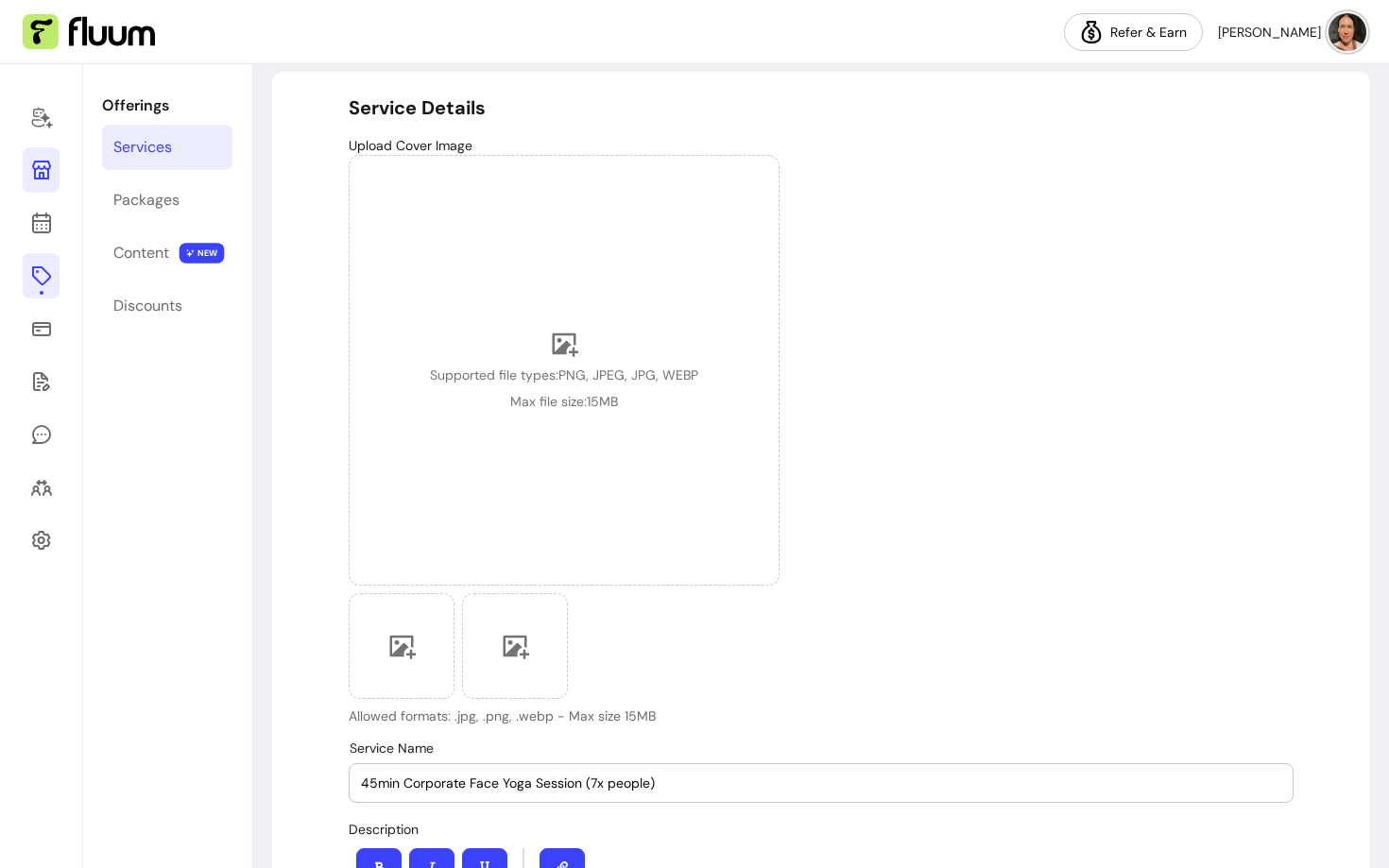
scroll to position [69, 0]
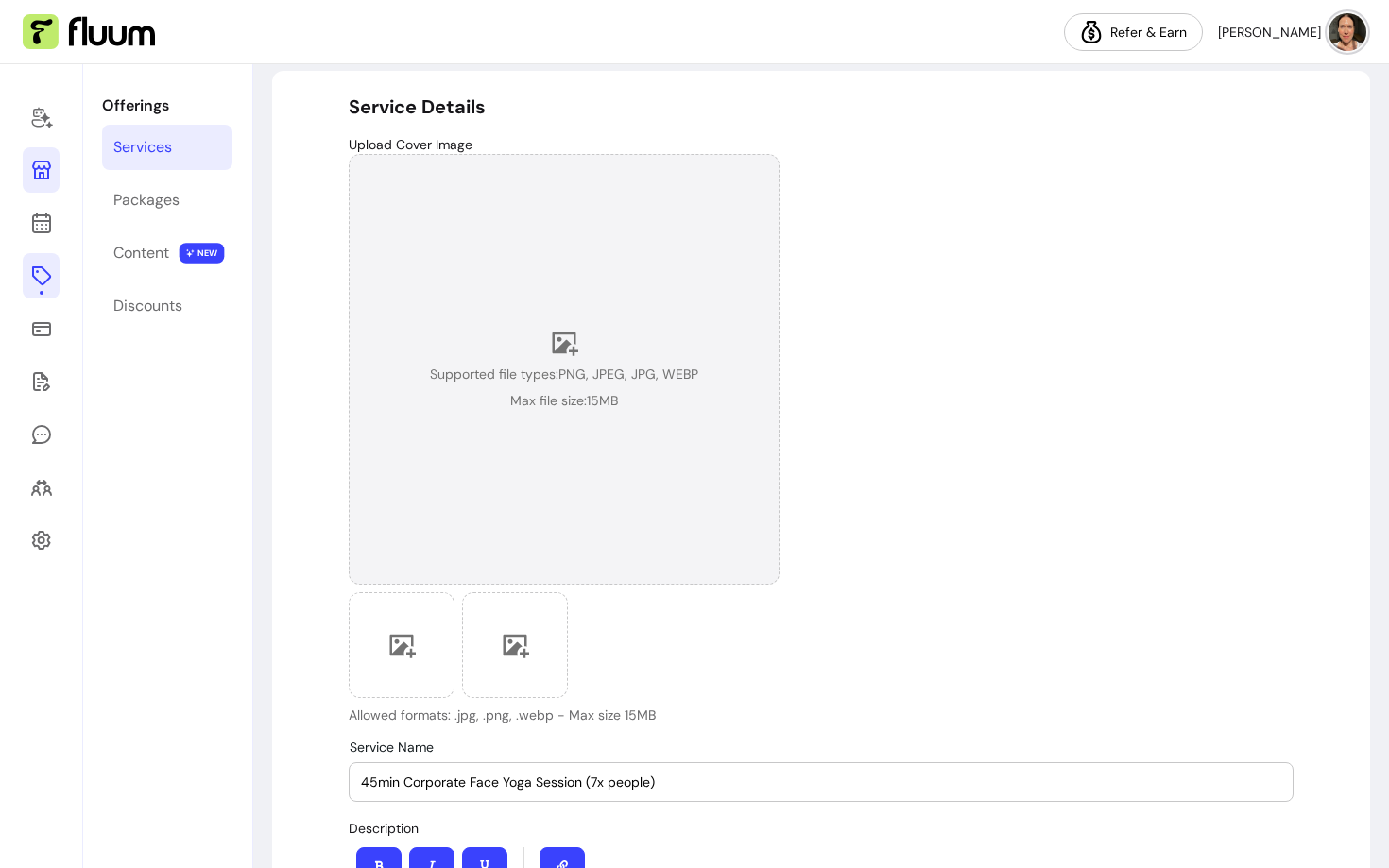
click at [607, 463] on div "Supported file types: PNG, JPEG, JPG, WEBP Max file size: 15 MB" at bounding box center [564, 369] width 431 height 431
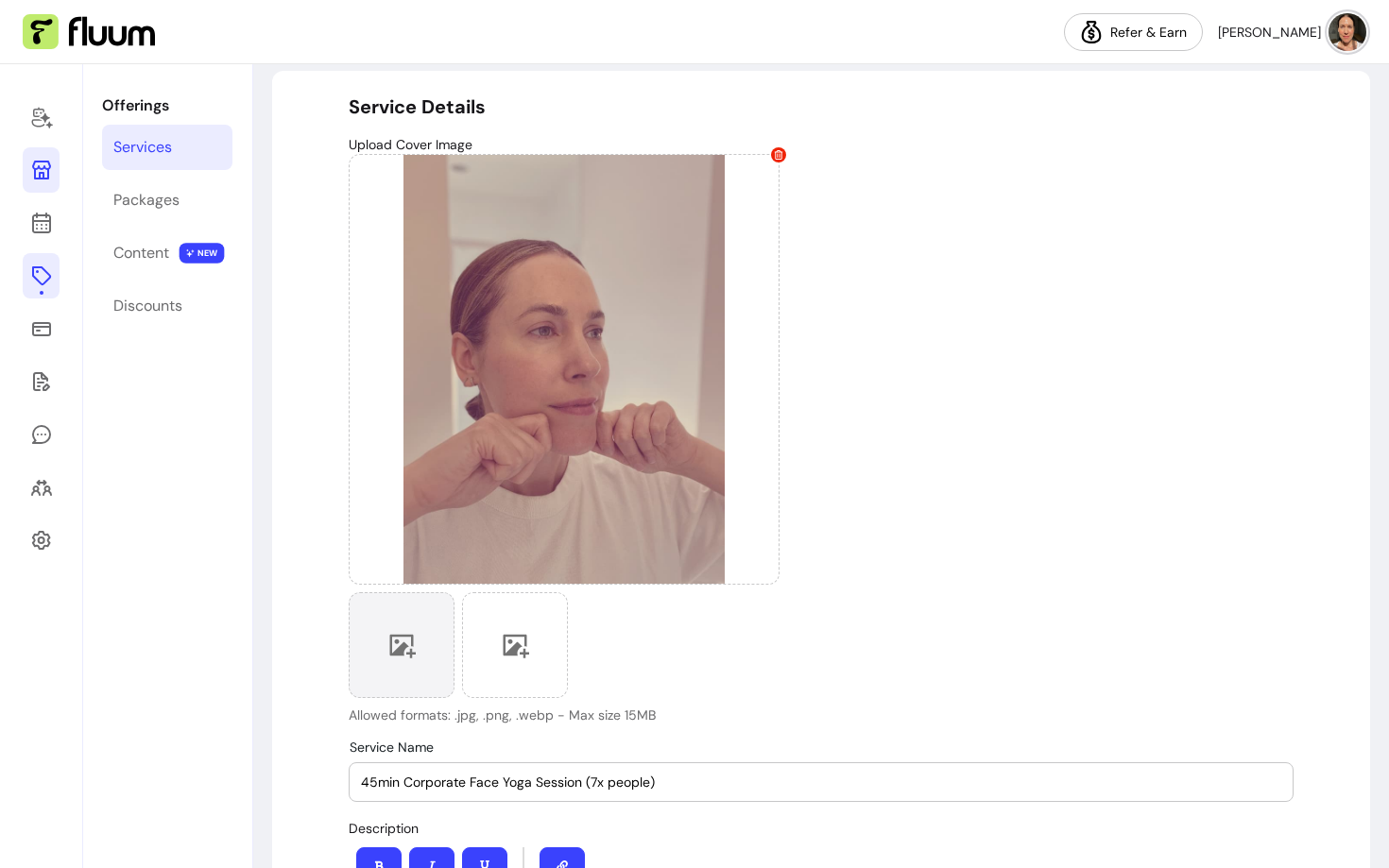
click at [391, 646] on icon at bounding box center [404, 646] width 27 height 24
